Goal: Task Accomplishment & Management: Use online tool/utility

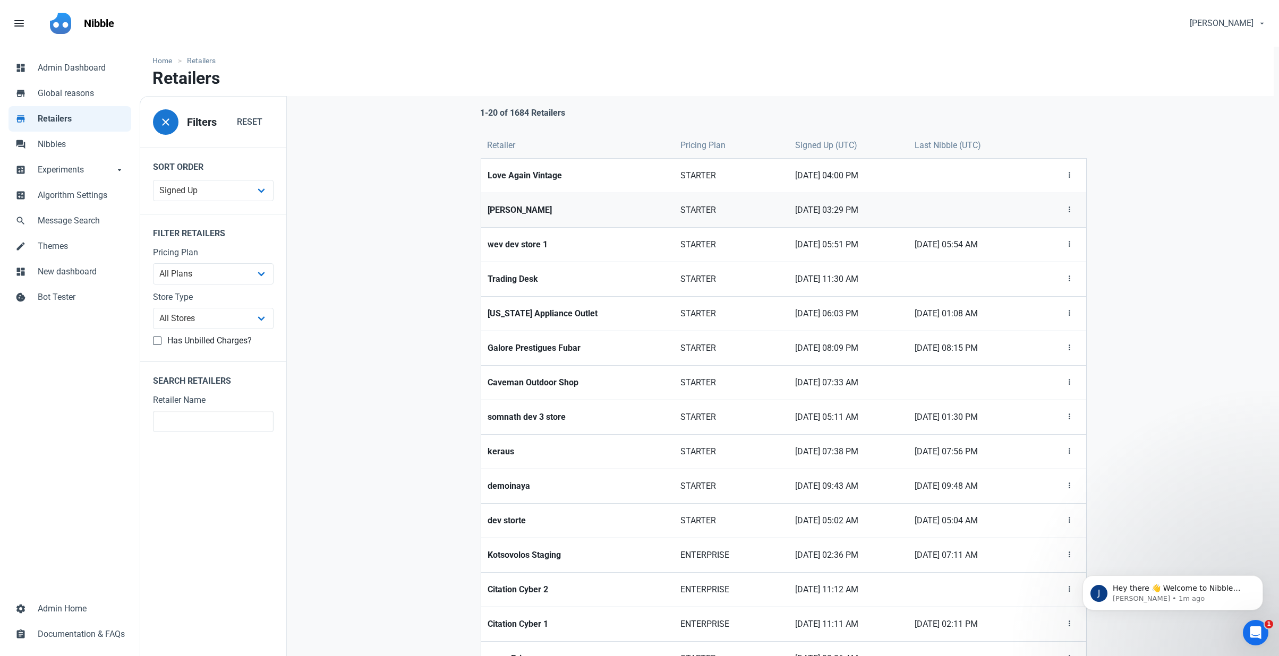
click at [530, 207] on strong "[PERSON_NAME]" at bounding box center [577, 210] width 180 height 13
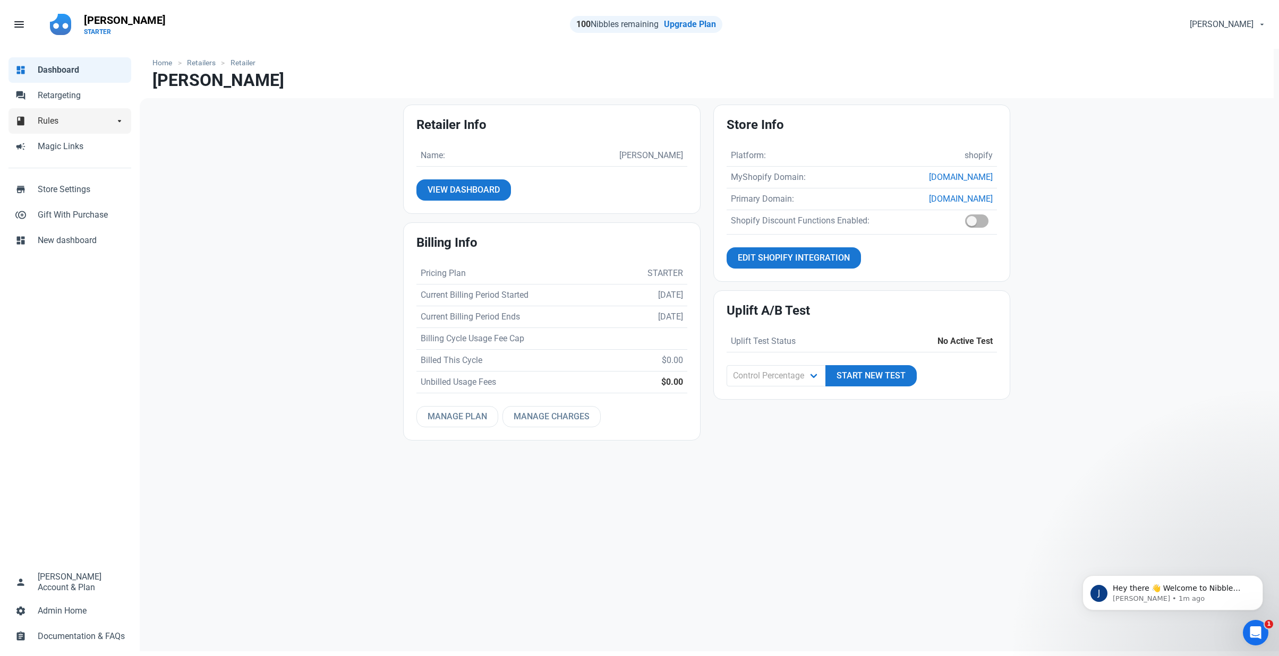
click at [76, 121] on span "Rules" at bounding box center [76, 121] width 76 height 13
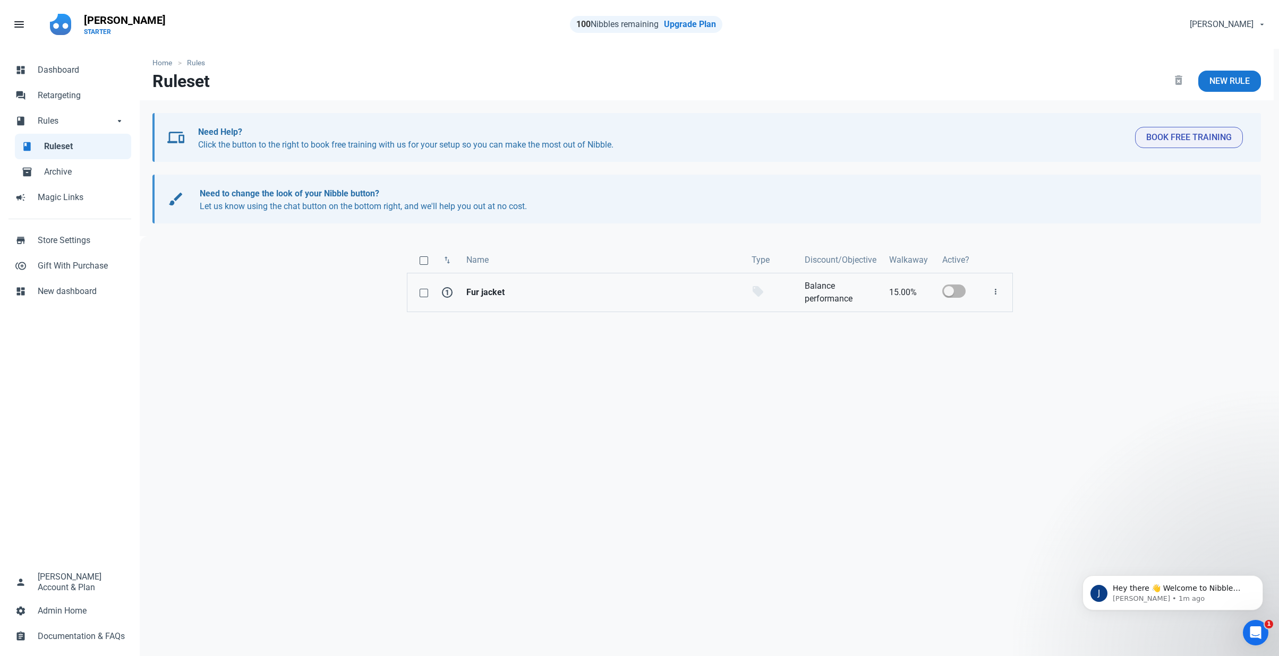
click at [478, 294] on strong "Fur jacket" at bounding box center [602, 292] width 272 height 13
select select "product"
click at [54, 22] on icon "main navigation" at bounding box center [60, 24] width 21 height 21
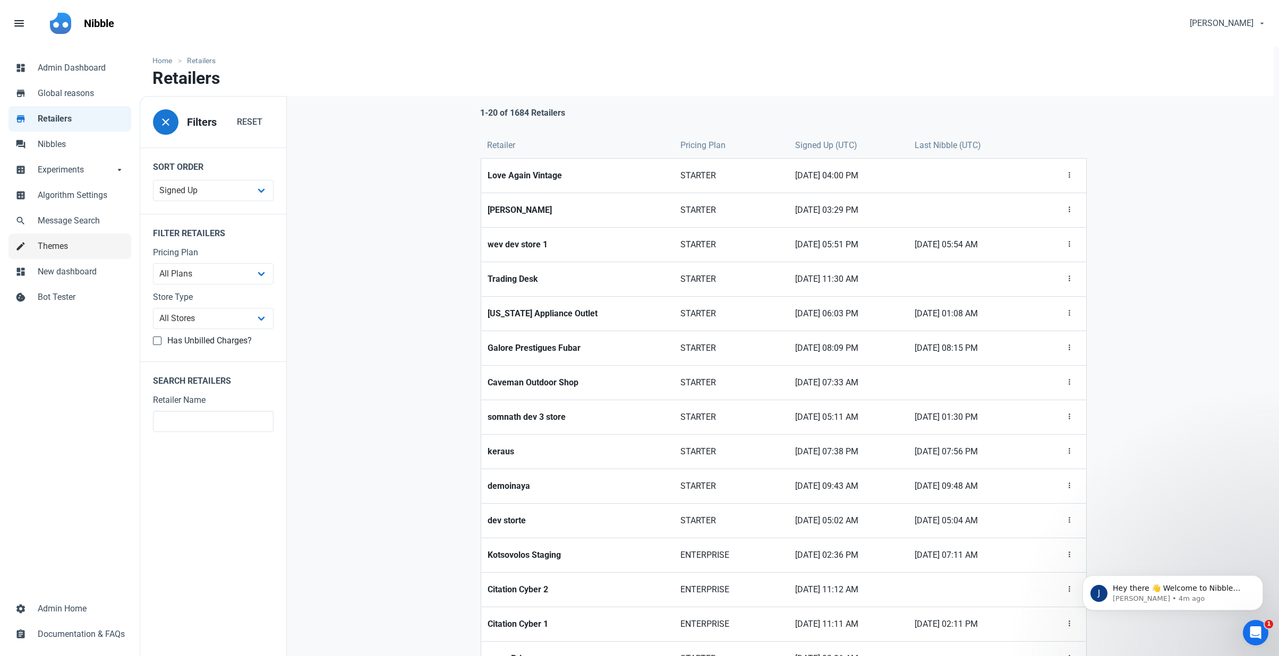
click at [64, 245] on span "Themes" at bounding box center [81, 246] width 87 height 13
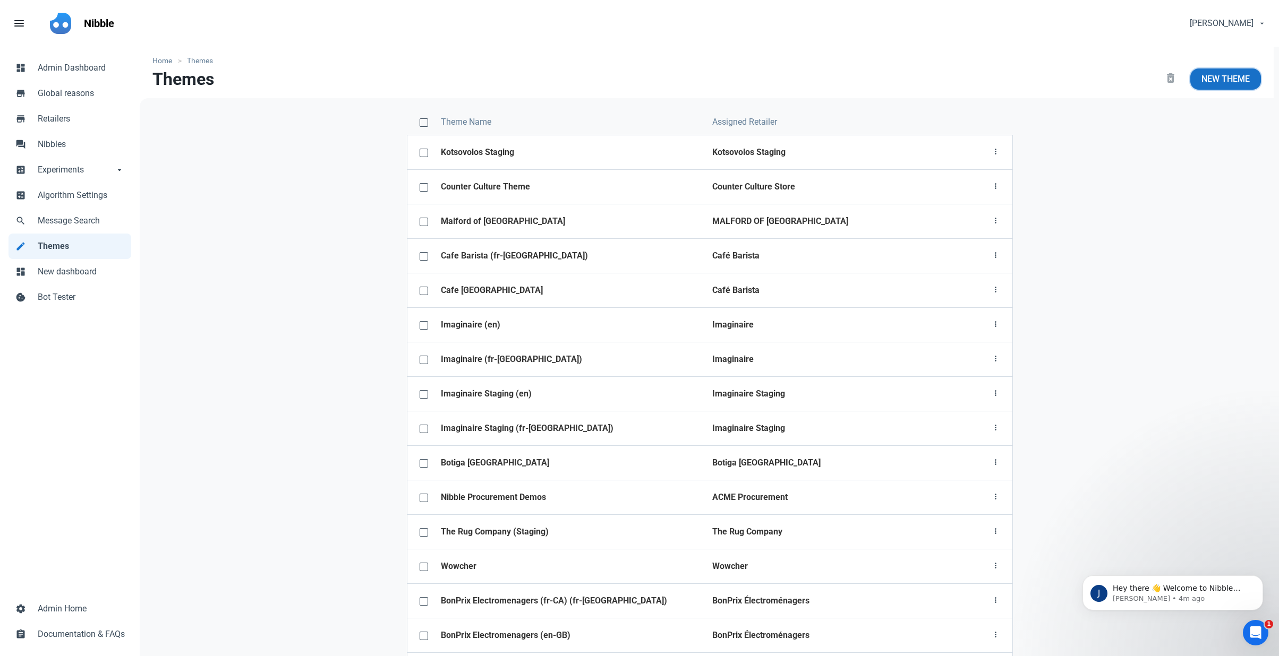
click at [1221, 80] on span "New Theme" at bounding box center [1225, 79] width 48 height 13
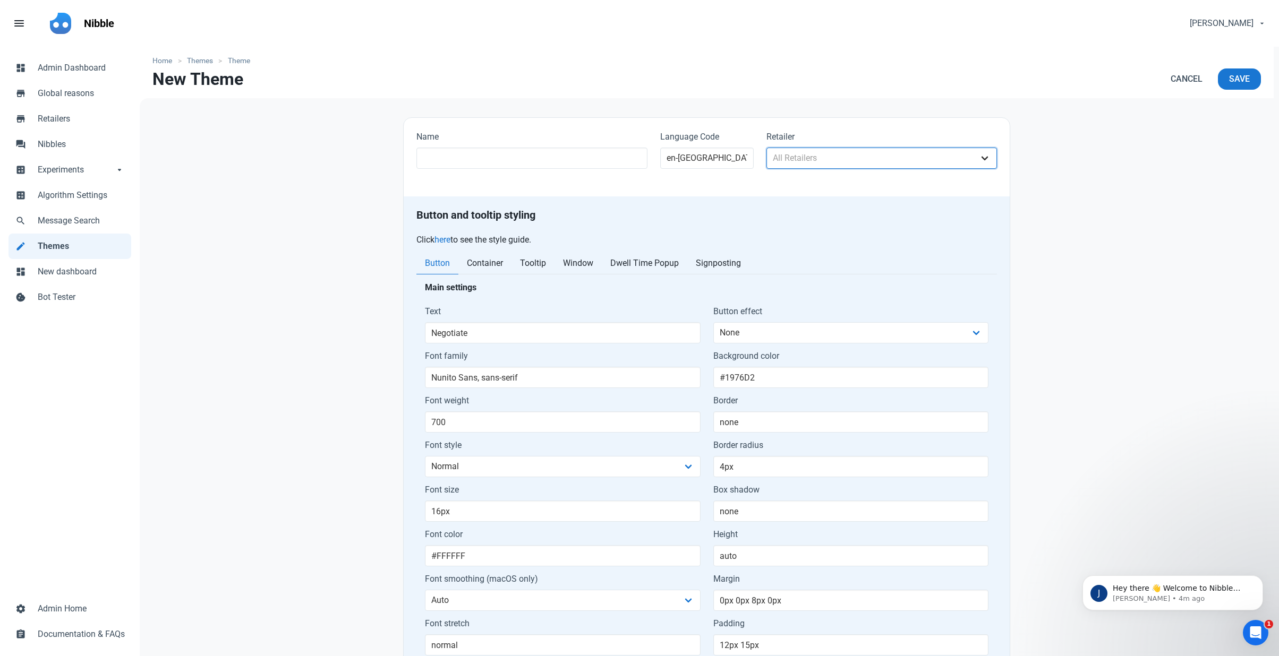
click at [794, 153] on select "All Retailers hopefast ?????????? ?????? ????Jessiz Boutique???? 14karat 1867de…" at bounding box center [881, 158] width 231 height 21
select select "1684"
click at [766, 148] on select "All Retailers hopefast ?????????? ?????? ????Jessiz Boutique???? 14karat 1867de…" at bounding box center [881, 158] width 231 height 21
click at [551, 164] on input "text" at bounding box center [531, 158] width 231 height 21
type input "[PERSON_NAME]"
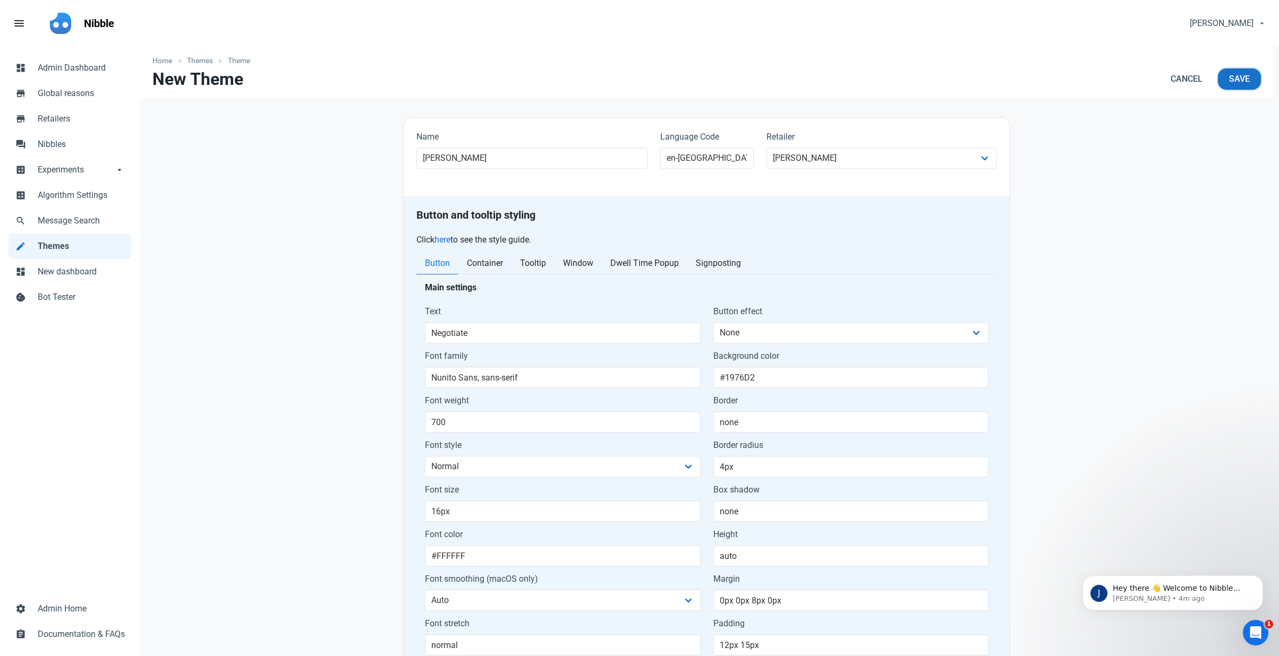
click at [1248, 79] on span "Save" at bounding box center [1239, 79] width 21 height 13
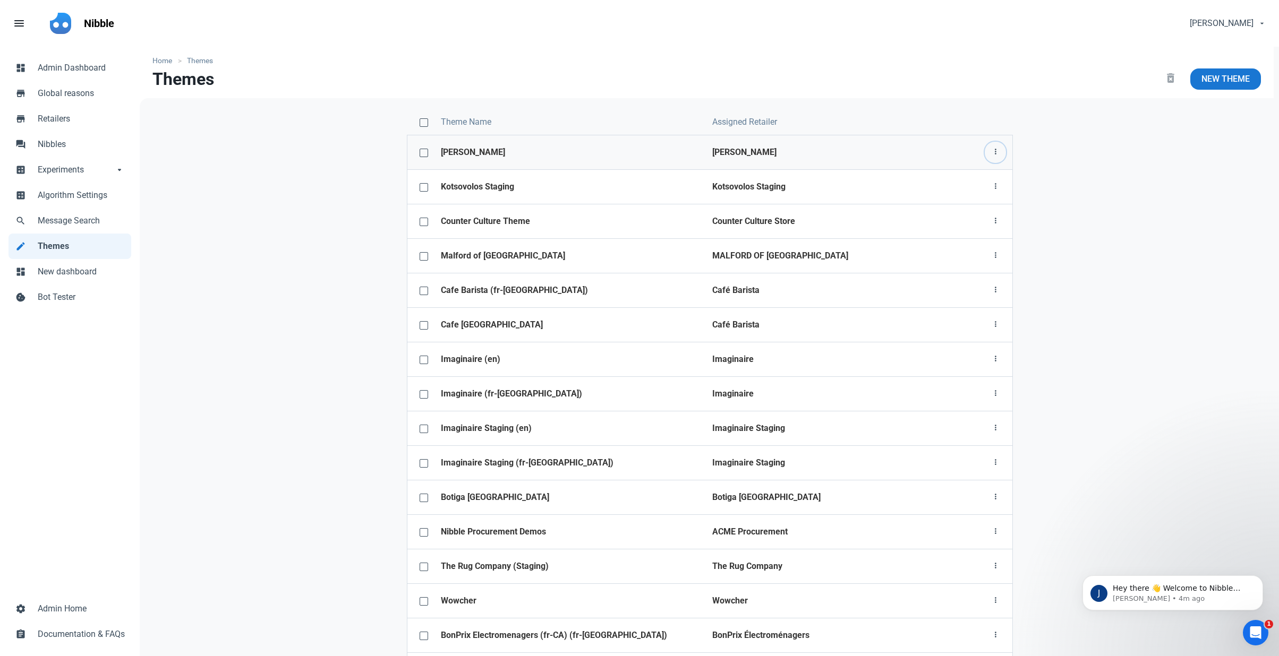
click at [998, 153] on icon "button" at bounding box center [995, 151] width 8 height 13
click at [966, 211] on link "Theme configurator" at bounding box center [955, 213] width 99 height 18
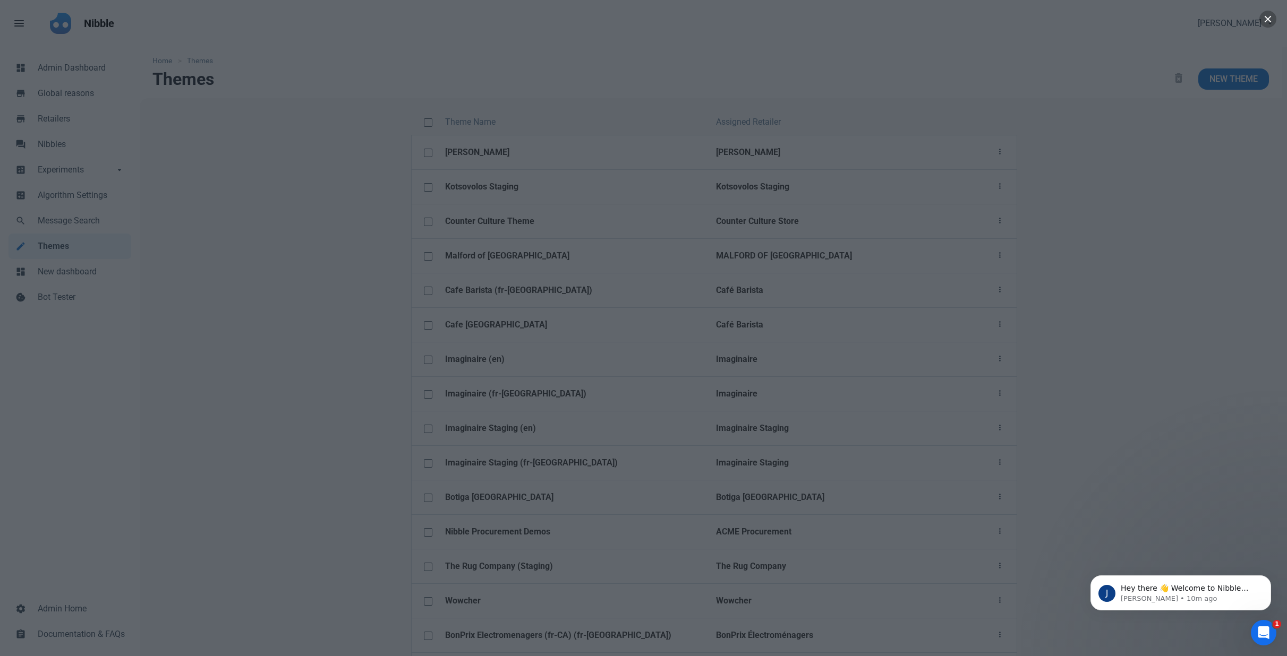
click at [1264, 22] on button "button" at bounding box center [1267, 19] width 17 height 17
